Goal: Information Seeking & Learning: Learn about a topic

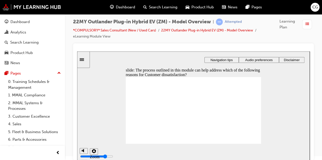
checkbox input "true"
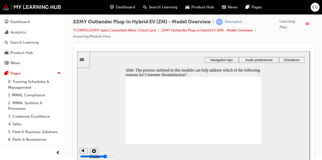
checkbox input "true"
drag, startPoint x: 145, startPoint y: 105, endPoint x: 190, endPoint y: 119, distance: 47.0
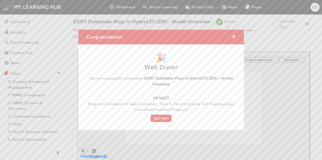
click at [238, 34] on div "Congratulations!" at bounding box center [160, 37] width 165 height 14
click at [234, 37] on span "cross-icon" at bounding box center [234, 37] width 4 height 5
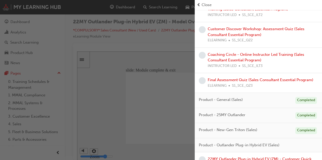
scroll to position [406, 0]
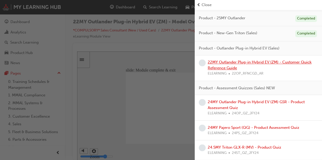
click at [259, 62] on link "22MY Outlander Plug-in Hybrid EV (ZM) - Customer Quick Reference Guide" at bounding box center [259, 65] width 104 height 10
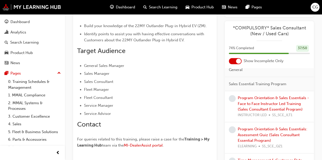
scroll to position [121, 0]
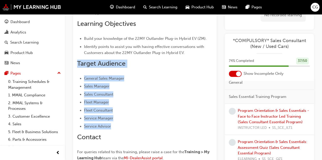
drag, startPoint x: 112, startPoint y: 129, endPoint x: 73, endPoint y: 67, distance: 72.7
click at [73, 67] on div "Overview The 22MY Outlander Plug-in Hybrid Reference Guide will also be availab…" at bounding box center [144, 59] width 143 height 247
click at [134, 83] on ul "General Sales Manager Sales Manager Sales Consultant Fleet Manager Fleet Consul…" at bounding box center [144, 103] width 135 height 54
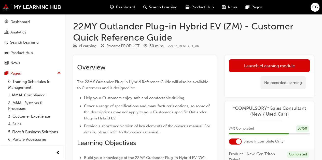
scroll to position [0, 0]
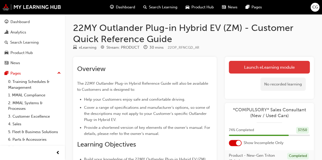
click at [242, 62] on link "Launch eLearning module" at bounding box center [269, 67] width 81 height 13
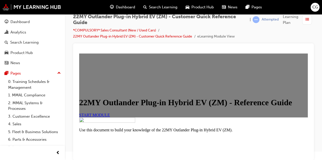
scroll to position [27, 0]
click at [108, 117] on link "START MODULE" at bounding box center [94, 115] width 31 height 4
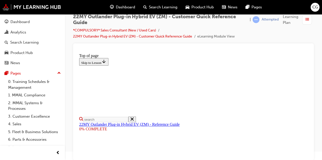
scroll to position [102, 0]
select select "auto"
type input "12"
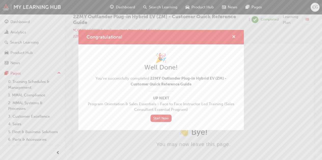
click at [233, 36] on span "cross-icon" at bounding box center [234, 37] width 4 height 5
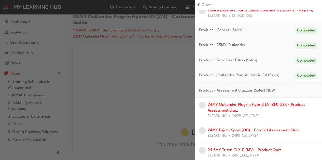
click at [229, 110] on link "24MY Outlander Plug-in Hybrid EV (ZM) GSR - Product Assessment Quiz" at bounding box center [255, 107] width 97 height 10
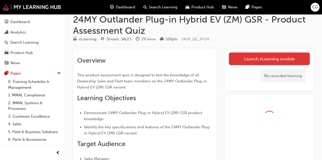
click at [252, 56] on link "Launch eLearning module" at bounding box center [269, 59] width 81 height 13
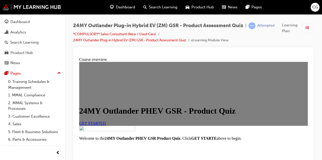
click at [106, 122] on link "GET STARTED" at bounding box center [92, 124] width 27 height 4
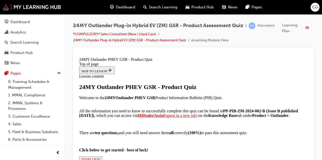
scroll to position [76, 0]
drag, startPoint x: 179, startPoint y: 119, endPoint x: 227, endPoint y: 117, distance: 48.3
click at [227, 117] on strong "PP-PIB-ZM-2024-002-B (Issue B published [DATE])" at bounding box center [188, 113] width 218 height 9
copy strong "PP-PIB-ZM-2024-002-B"
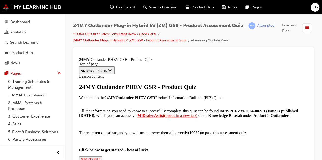
click at [243, 131] on p "There are ten questions, and you will need answer them all correctly ( 100 %) t…" at bounding box center [193, 133] width 228 height 5
click at [135, 134] on div "24MY Outlander PHEV GSR - Product Quiz Welcome to the 24MY Outlander PHEV GSR P…" at bounding box center [193, 123] width 228 height 79
click at [100, 158] on span "START QUIZ" at bounding box center [90, 160] width 19 height 4
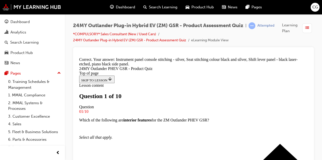
scroll to position [102, 0]
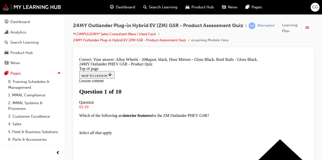
scroll to position [195, 0]
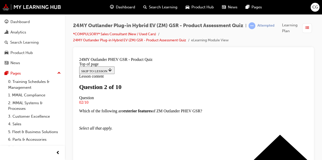
scroll to position [76, 0]
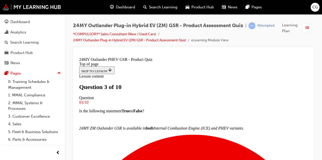
scroll to position [77, 0]
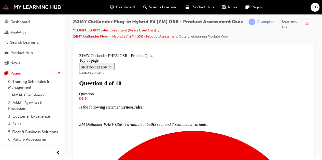
scroll to position [26, 0]
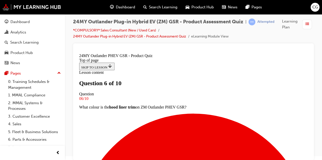
scroll to position [77, 0]
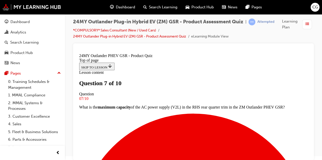
scroll to position [128, 0]
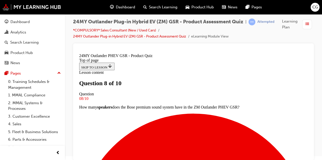
scroll to position [77, 0]
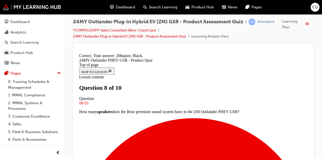
scroll to position [178, 0]
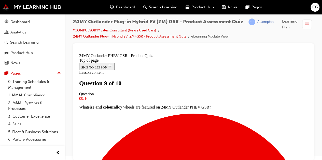
scroll to position [77, 0]
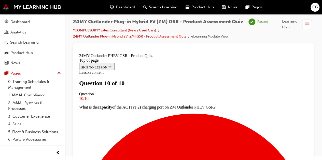
scroll to position [150, 0]
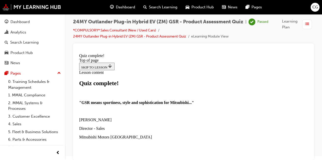
scroll to position [110, 0]
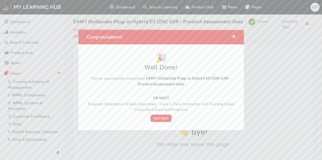
scroll to position [0, 0]
click at [232, 38] on span "cross-icon" at bounding box center [234, 37] width 4 height 5
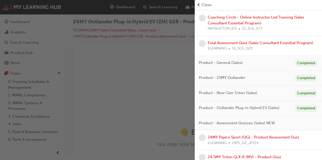
scroll to position [355, 0]
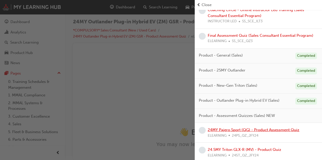
click at [236, 128] on link "24MY Pajero Sport (QG) - Product Assessment Quiz" at bounding box center [253, 130] width 92 height 5
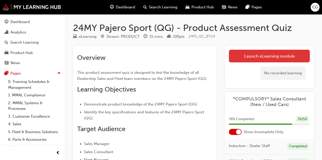
click at [260, 57] on link "Launch eLearning module" at bounding box center [269, 56] width 81 height 13
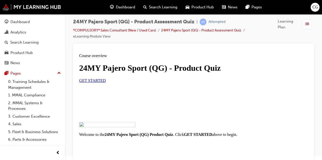
scroll to position [51, 0]
click at [106, 83] on span "GET STARTED" at bounding box center [92, 81] width 27 height 4
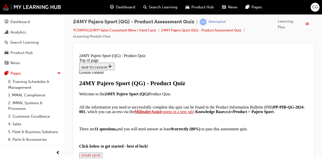
scroll to position [102, 0]
drag, startPoint x: 236, startPoint y: 81, endPoint x: 154, endPoint y: 88, distance: 83.2
click at [154, 101] on p "All the information you need to successfully complete this quiz can be found in…" at bounding box center [193, 108] width 228 height 14
copy strong "PP-PIB-QG-2024-001"
click at [232, 101] on p "All the information you need to successfully complete this quiz can be found in…" at bounding box center [193, 108] width 228 height 14
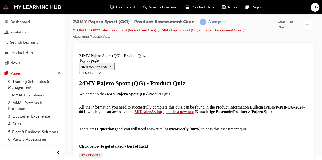
click at [100, 154] on icon "button" at bounding box center [100, 156] width 0 height 4
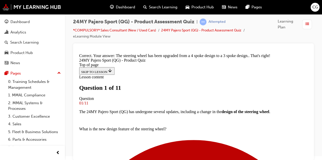
scroll to position [128, 0]
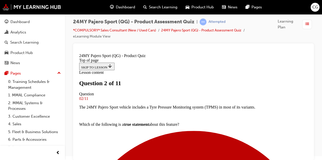
scroll to position [102, 0]
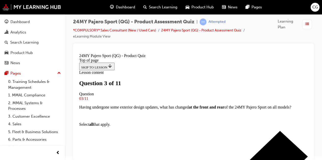
scroll to position [102, 0]
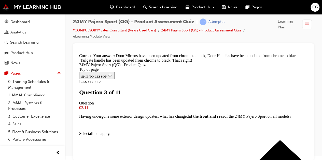
scroll to position [218, 0]
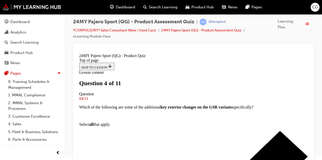
scroll to position [102, 0]
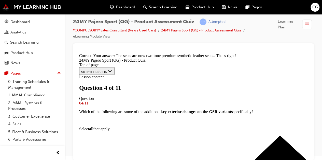
scroll to position [213, 0]
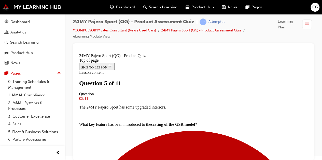
scroll to position [128, 0]
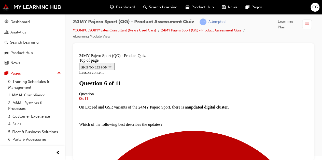
scroll to position [153, 0]
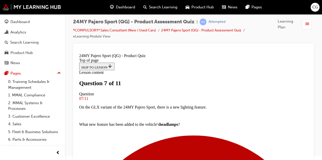
scroll to position [76, 0]
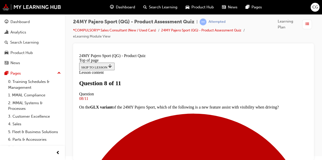
scroll to position [77, 0]
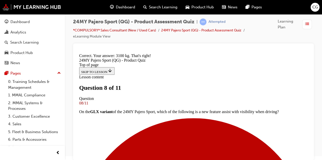
scroll to position [176, 0]
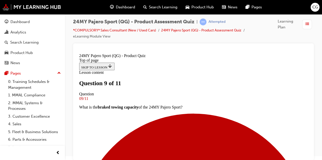
scroll to position [77, 0]
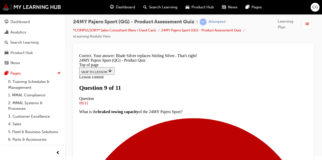
scroll to position [185, 0]
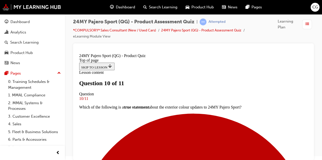
scroll to position [102, 0]
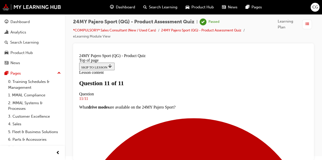
scroll to position [150, 0]
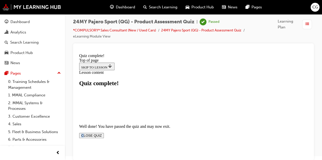
drag, startPoint x: 233, startPoint y: 99, endPoint x: 252, endPoint y: 92, distance: 20.6
click at [252, 125] on section "Well done! You have passed the quiz and may now exit. CLOSE QUIZ" at bounding box center [193, 132] width 228 height 14
click at [104, 133] on button "CLOSE QUIZ" at bounding box center [91, 135] width 25 height 5
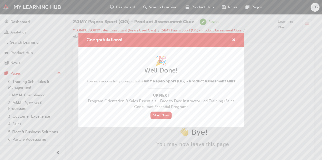
scroll to position [0, 0]
click at [234, 38] on span "cross-icon" at bounding box center [234, 40] width 4 height 5
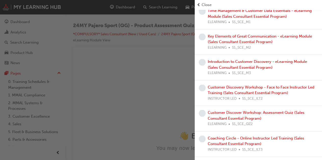
scroll to position [330, 0]
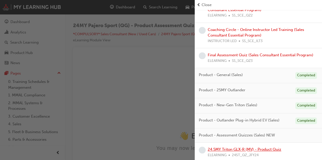
click at [224, 148] on link "24.5MY Triton GLX-R (MV) - Product Quiz" at bounding box center [243, 149] width 73 height 5
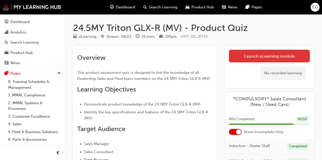
click at [268, 52] on link "Launch eLearning module" at bounding box center [269, 56] width 81 height 13
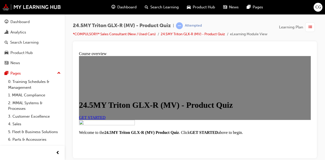
scroll to position [44, 0]
click at [106, 115] on span "GET STARTED" at bounding box center [92, 117] width 27 height 4
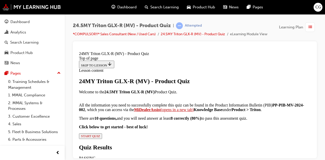
scroll to position [102, 0]
drag, startPoint x: 238, startPoint y: 80, endPoint x: 155, endPoint y: 90, distance: 83.0
click at [155, 103] on strong "PP-PIB-MV-2024-002" at bounding box center [192, 107] width 226 height 9
copy strong "PP-PIB-MV-2024-002"
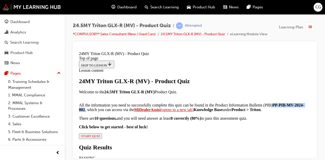
click at [100, 134] on span "START QUIZ" at bounding box center [90, 136] width 19 height 4
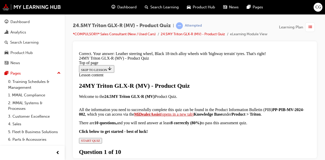
scroll to position [213, 0]
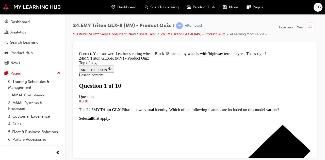
scroll to position [51, 0]
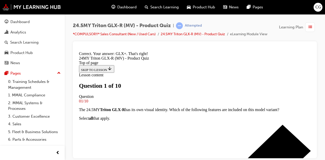
scroll to position [216, 0]
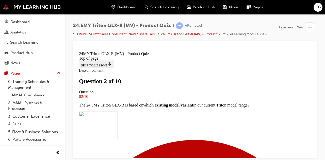
scroll to position [102, 0]
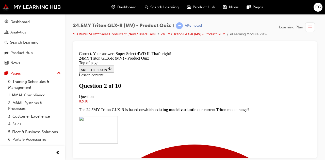
scroll to position [205, 0]
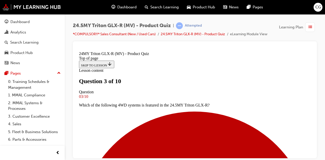
scroll to position [102, 0]
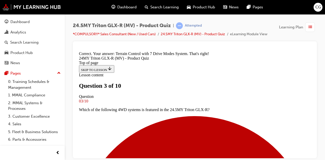
scroll to position [205, 0]
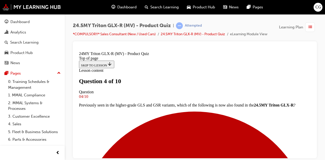
scroll to position [76, 0]
drag, startPoint x: 166, startPoint y: 110, endPoint x: 162, endPoint y: 111, distance: 3.6
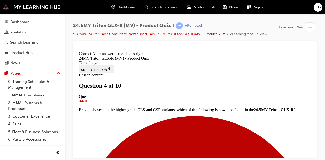
scroll to position [170, 0]
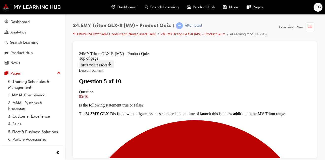
scroll to position [51, 0]
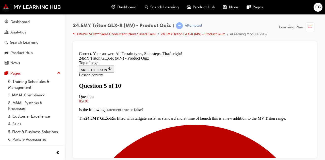
scroll to position [205, 0]
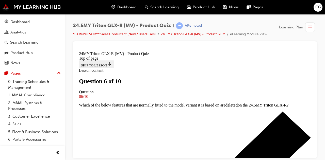
scroll to position [178, 0]
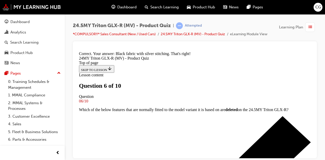
scroll to position [282, 0]
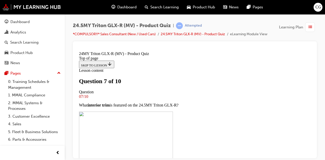
scroll to position [127, 0]
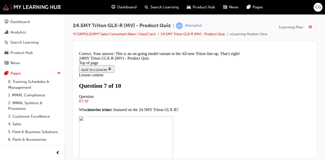
scroll to position [216, 0]
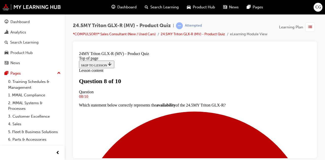
scroll to position [178, 0]
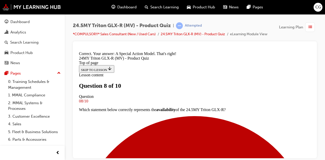
scroll to position [285, 0]
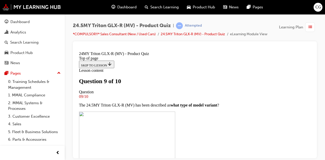
scroll to position [102, 0]
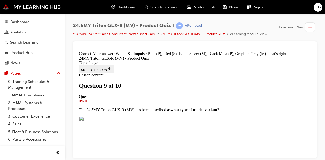
scroll to position [284, 0]
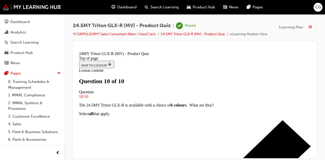
scroll to position [150, 0]
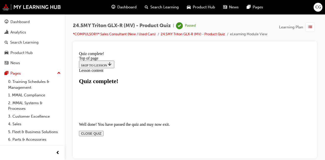
click at [104, 131] on button "CLOSE QUIZ" at bounding box center [91, 133] width 25 height 5
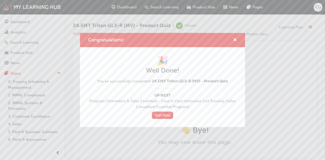
scroll to position [0, 0]
click at [233, 38] on div "Congratulations!" at bounding box center [233, 40] width 8 height 6
click at [236, 39] on span "cross-icon" at bounding box center [235, 40] width 4 height 5
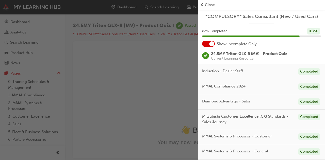
click at [209, 6] on span "Close" at bounding box center [210, 5] width 10 height 6
